Goal: Communication & Community: Answer question/provide support

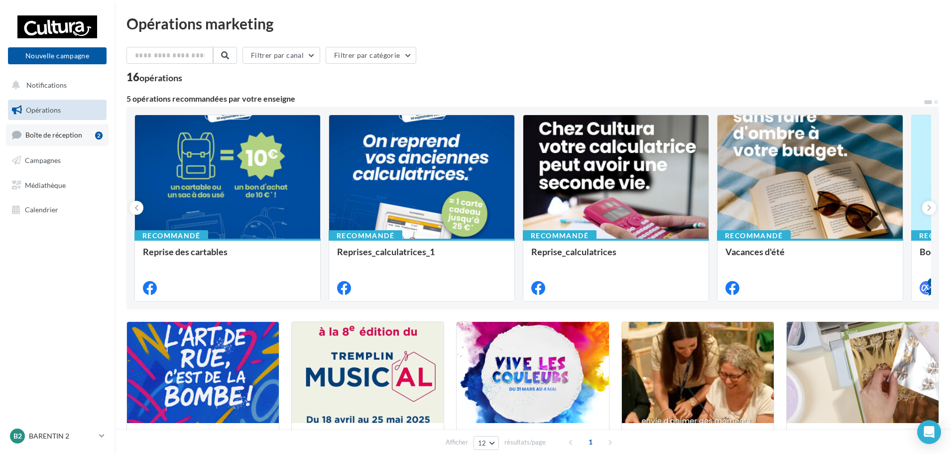
click at [69, 137] on span "Boîte de réception" at bounding box center [53, 135] width 57 height 8
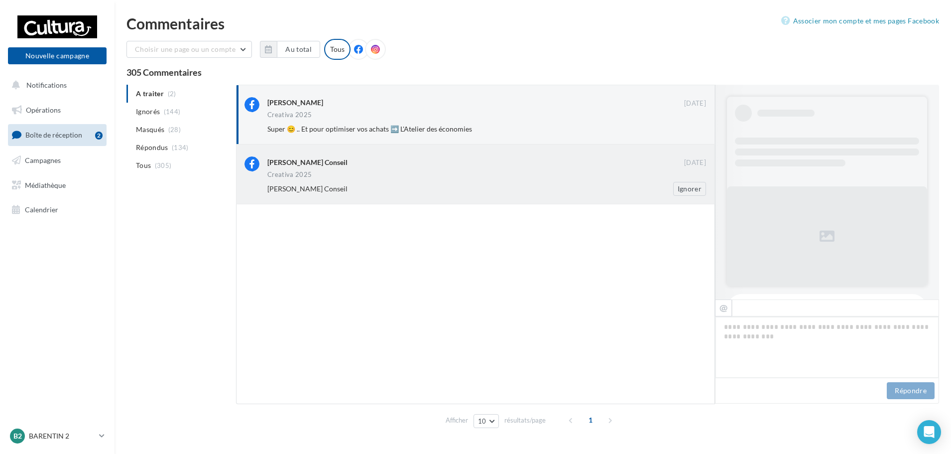
scroll to position [377, 0]
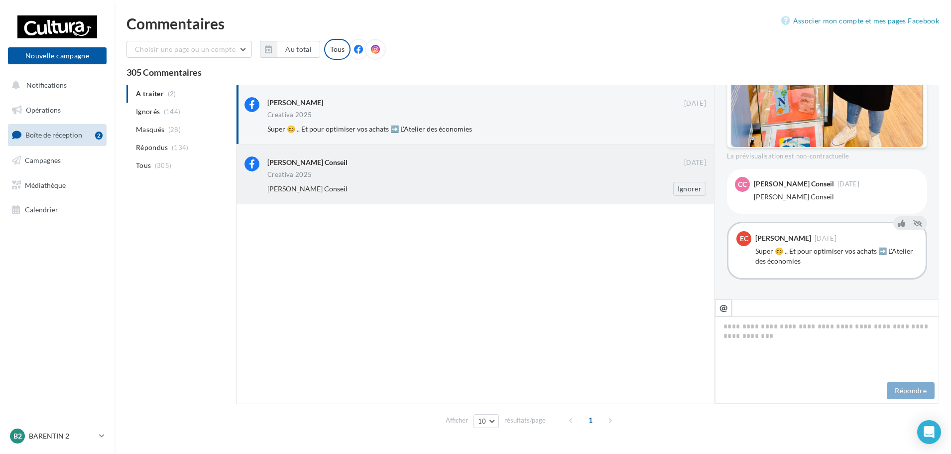
click at [552, 173] on div "Creativa 2025" at bounding box center [486, 175] width 439 height 8
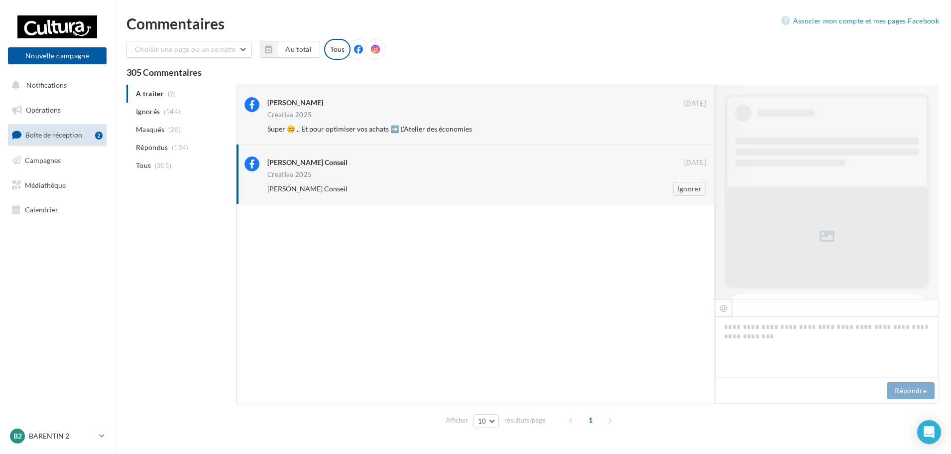
scroll to position [326, 0]
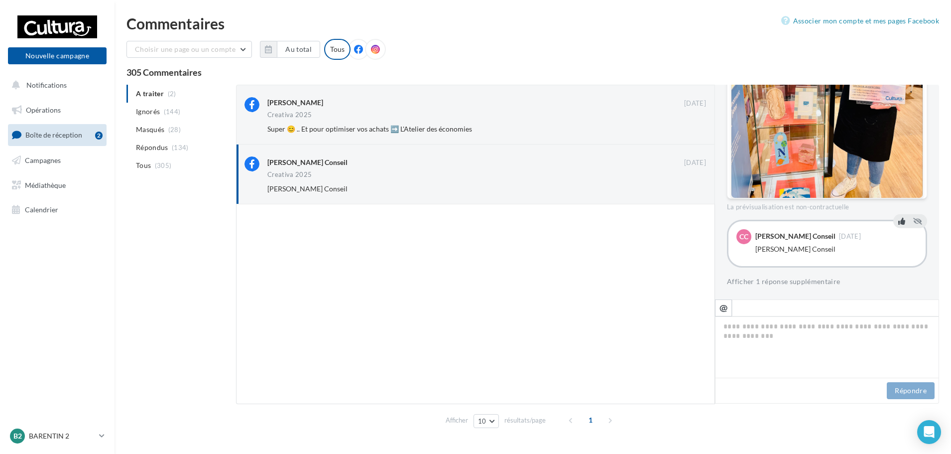
click at [899, 222] on icon at bounding box center [902, 220] width 7 height 7
click at [802, 283] on button "Afficher 1 réponse supplémentaire" at bounding box center [784, 281] width 114 height 12
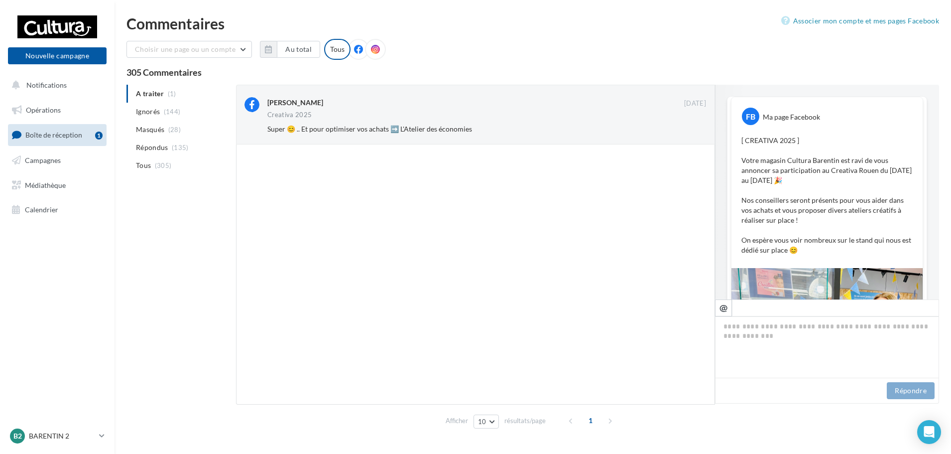
scroll to position [0, 0]
click at [684, 129] on button "Ignorer" at bounding box center [689, 129] width 33 height 14
